Goal: Information Seeking & Learning: Learn about a topic

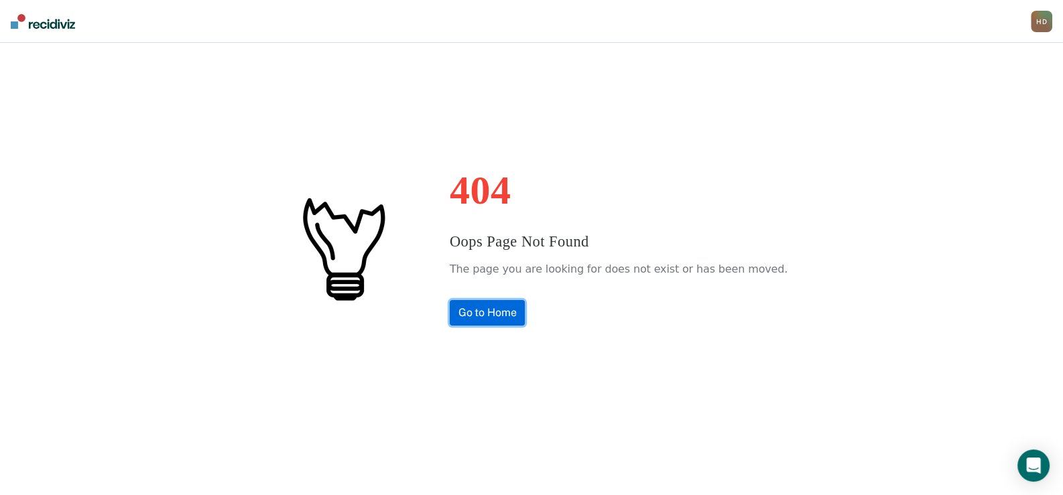
click at [512, 305] on link "Go to Home" at bounding box center [488, 312] width 76 height 25
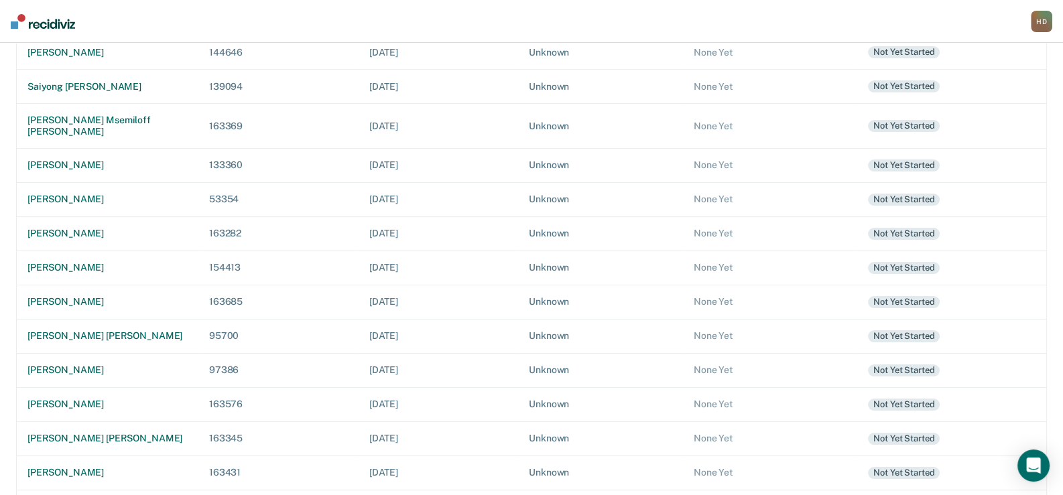
scroll to position [334, 0]
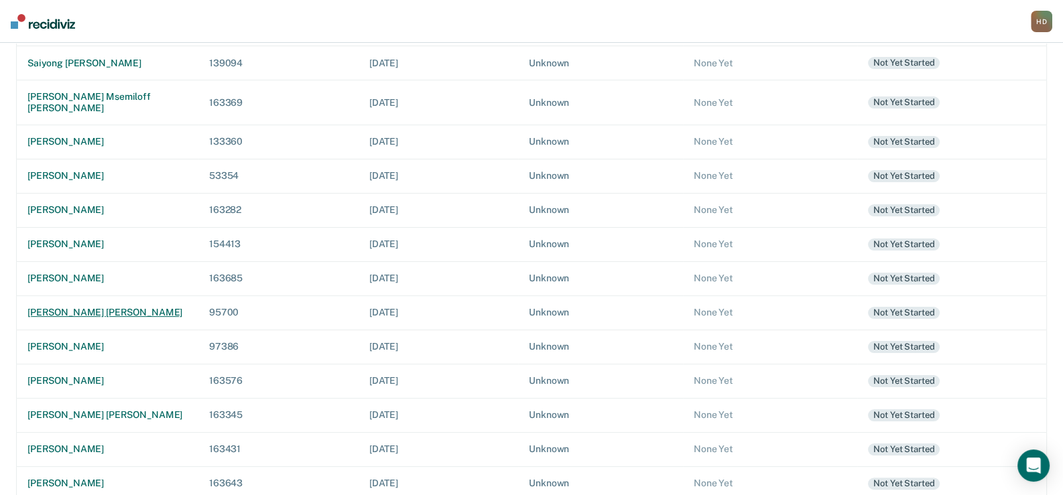
click at [113, 307] on div "[PERSON_NAME] [PERSON_NAME]" at bounding box center [107, 312] width 160 height 11
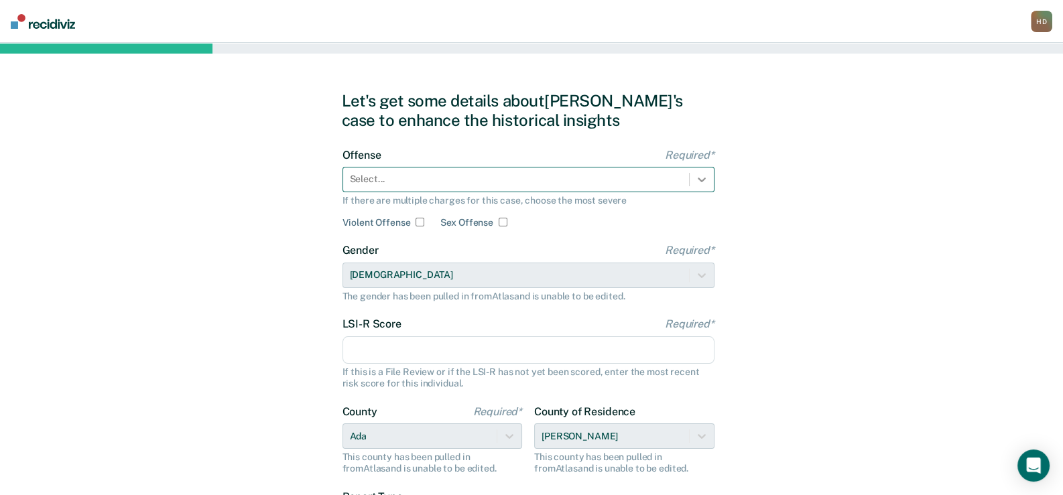
click at [706, 178] on icon at bounding box center [701, 179] width 13 height 13
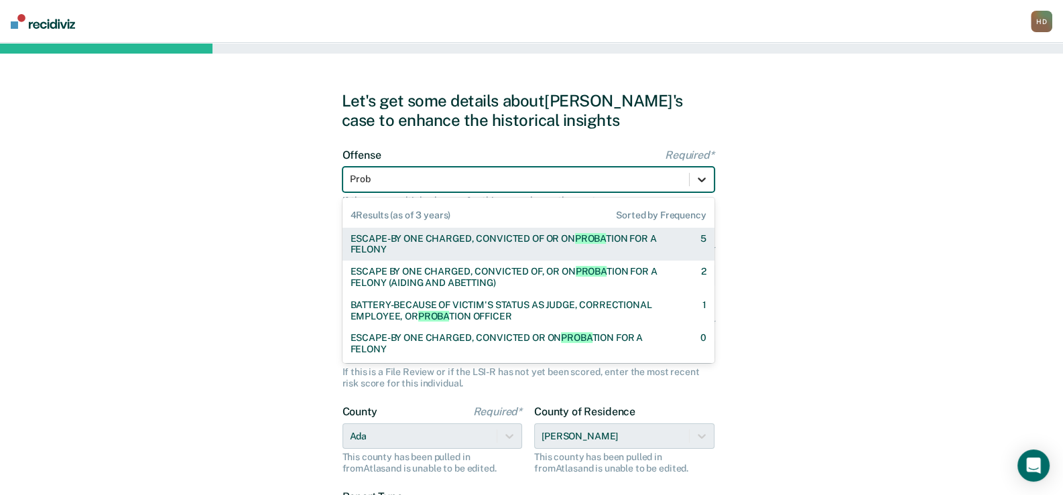
type input "Pro"
